Goal: Navigation & Orientation: Find specific page/section

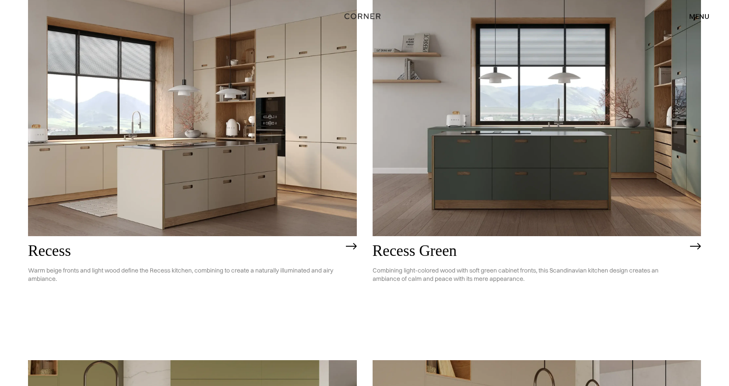
scroll to position [1314, 0]
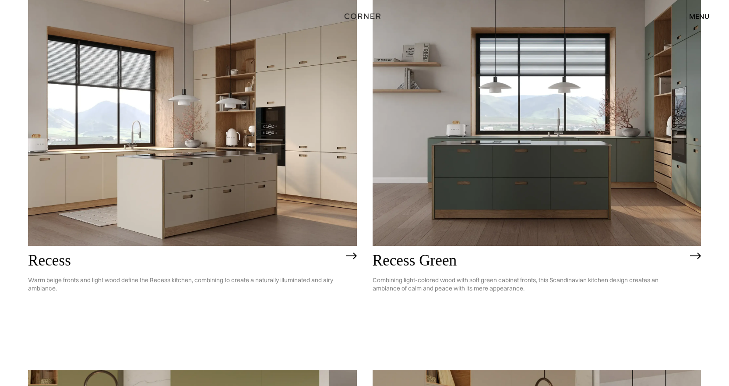
click at [617, 192] on img at bounding box center [537, 114] width 329 height 263
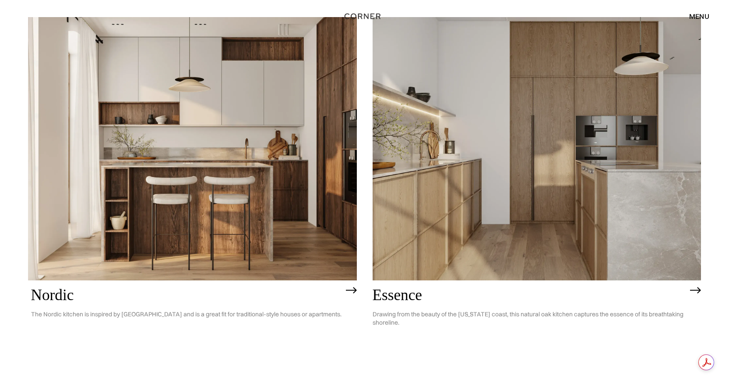
scroll to position [0, 0]
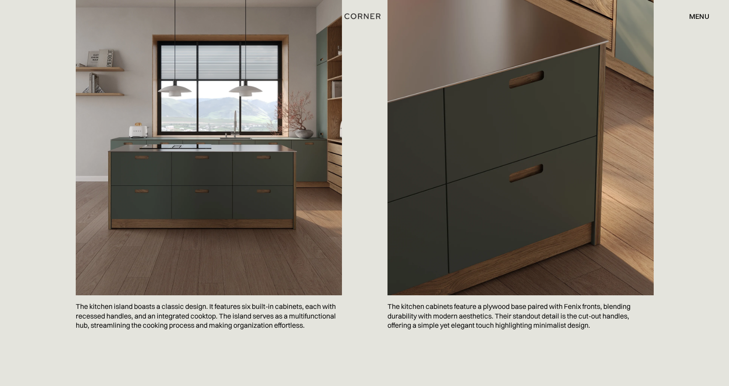
scroll to position [613, 0]
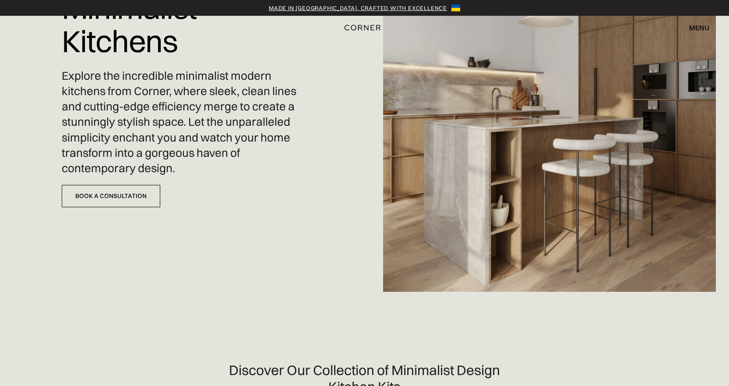
scroll to position [66, 0]
